Goal: Check status: Check status

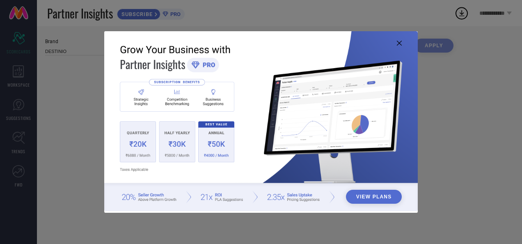
type input "All"
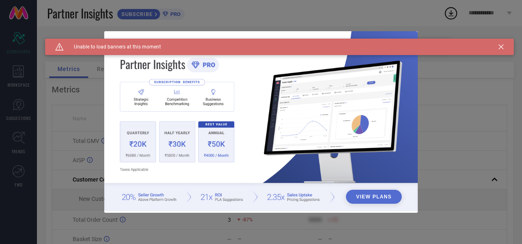
click at [500, 48] on icon at bounding box center [500, 46] width 5 height 5
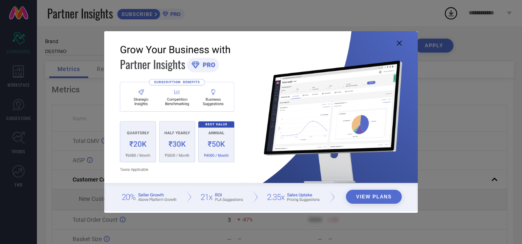
click at [401, 43] on icon at bounding box center [399, 43] width 5 height 5
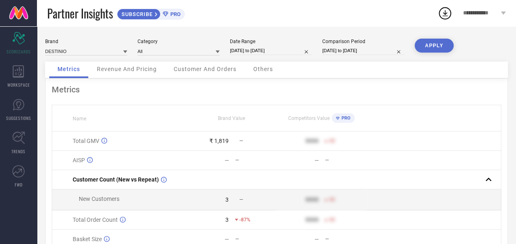
select select "8"
select select "2025"
select select "9"
select select "2025"
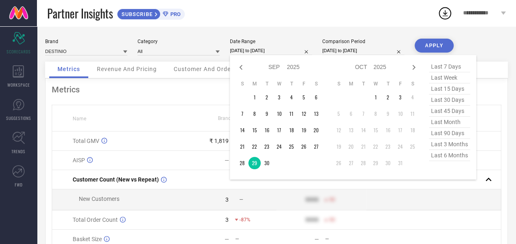
click at [251, 52] on input "29-09-2025 to 29-09-2025" at bounding box center [271, 50] width 82 height 9
click at [264, 166] on td "30" at bounding box center [266, 163] width 12 height 12
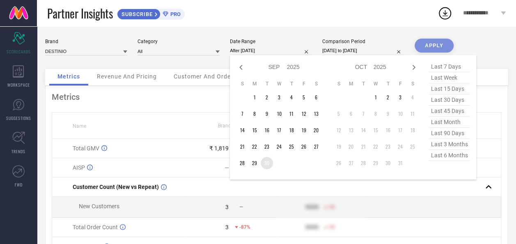
type input "30-09-2025 to 30-09-2025"
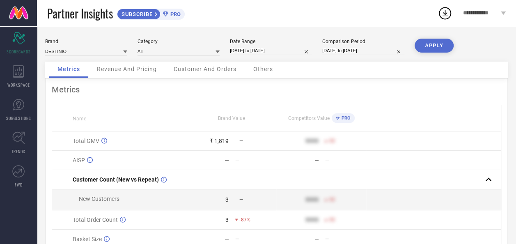
click at [444, 48] on button "APPLY" at bounding box center [433, 46] width 39 height 14
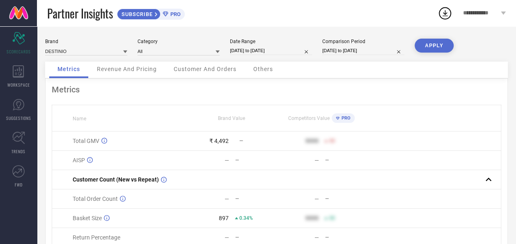
select select "8"
select select "2025"
select select "9"
select select "2025"
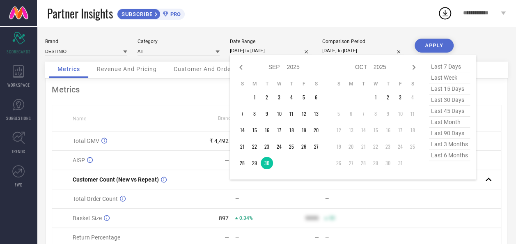
click at [258, 50] on input "30-09-2025 to 30-09-2025" at bounding box center [271, 50] width 82 height 9
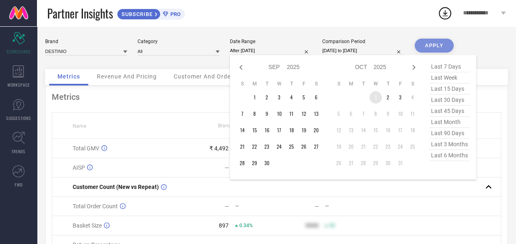
click at [372, 99] on td "1" at bounding box center [375, 97] width 12 height 12
type input "01-10-2025 to 01-10-2025"
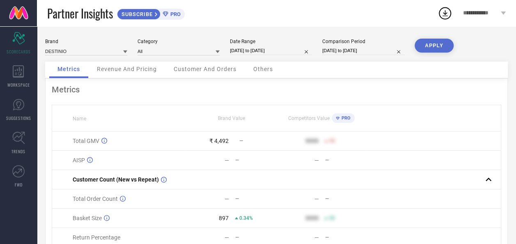
click at [436, 49] on button "APPLY" at bounding box center [433, 46] width 39 height 14
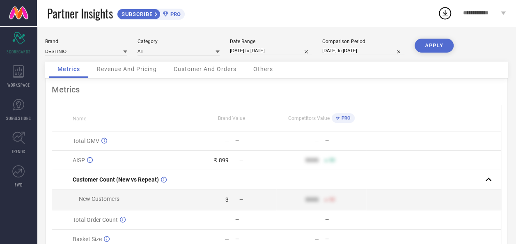
select select "8"
select select "2025"
select select "9"
select select "2025"
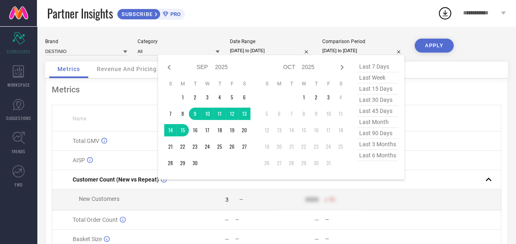
click at [347, 54] on input "09-09-2025 to 15-09-2025" at bounding box center [363, 50] width 82 height 9
click at [320, 97] on td "2" at bounding box center [316, 97] width 12 height 12
type input "02-10-2025 to 02-10-2025"
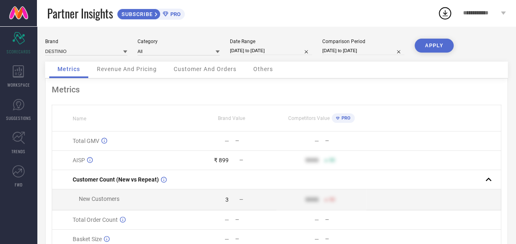
click at [437, 45] on button "APPLY" at bounding box center [433, 46] width 39 height 14
